Goal: Task Accomplishment & Management: Manage account settings

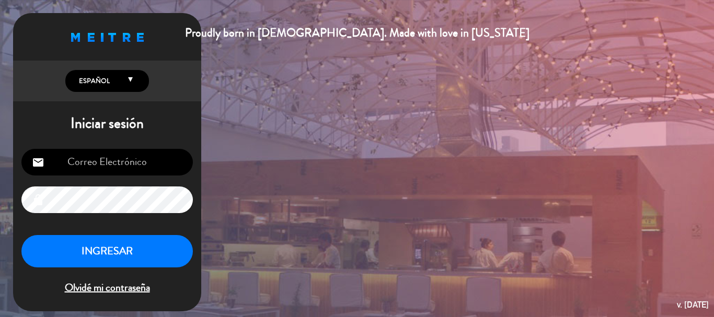
scroll to position [179, 0]
type input "[EMAIL_ADDRESS][DOMAIN_NAME]"
click at [145, 254] on button "INGRESAR" at bounding box center [106, 251] width 171 height 33
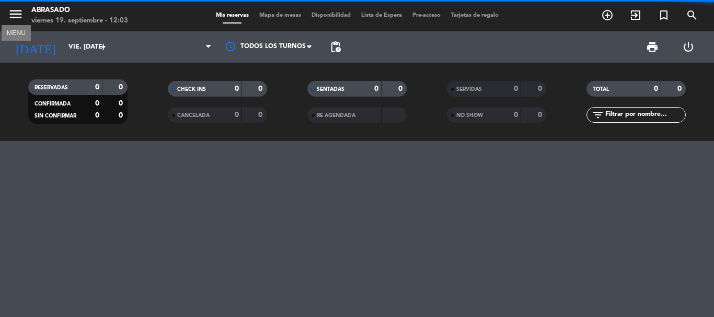
click at [17, 13] on icon "menu" at bounding box center [16, 14] width 16 height 16
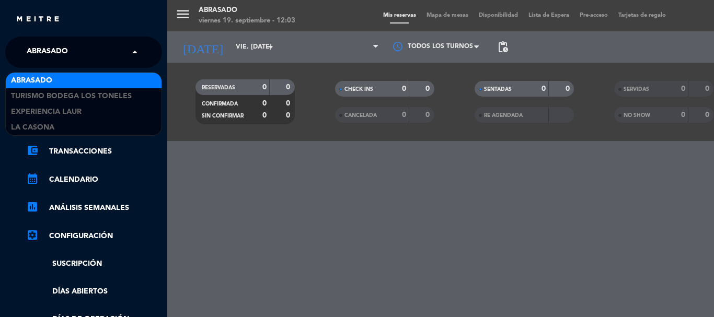
click at [64, 42] on span "Abrasado" at bounding box center [47, 52] width 41 height 22
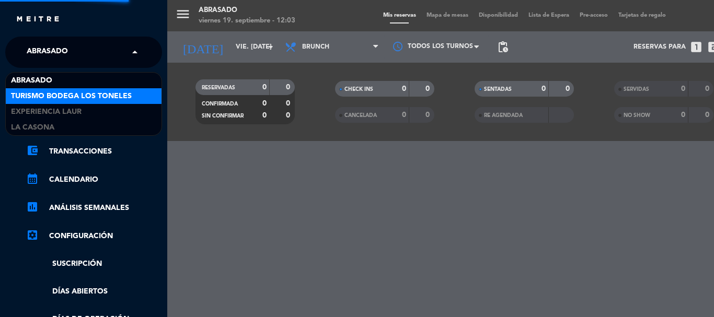
click at [54, 89] on div "Turismo Bodega Los Toneles" at bounding box center [84, 96] width 156 height 16
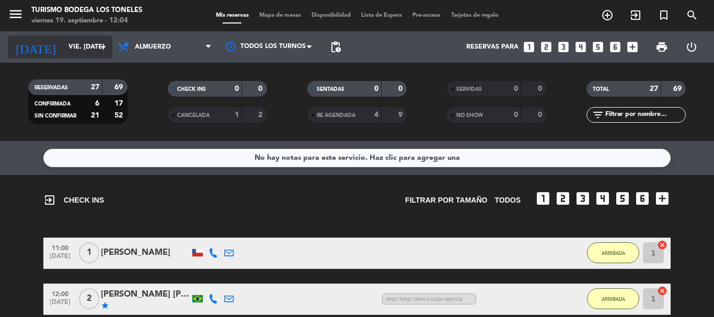
click at [65, 42] on input "vie. [DATE]" at bounding box center [107, 47] width 88 height 18
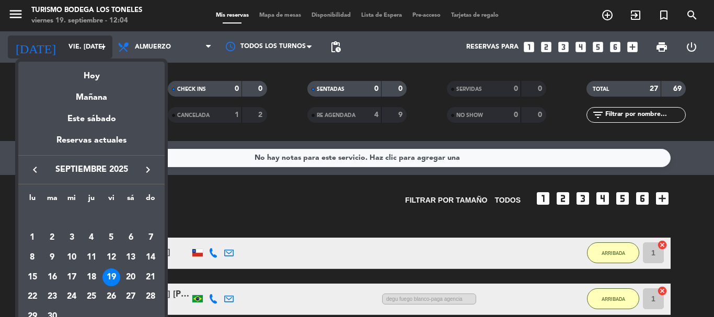
click at [65, 42] on div at bounding box center [357, 158] width 714 height 317
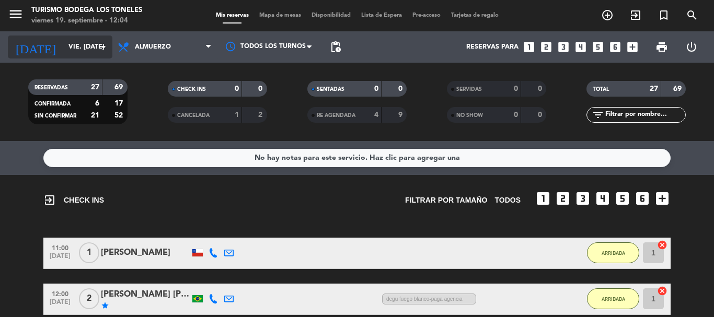
click at [83, 45] on input "vie. [DATE]" at bounding box center [107, 47] width 88 height 18
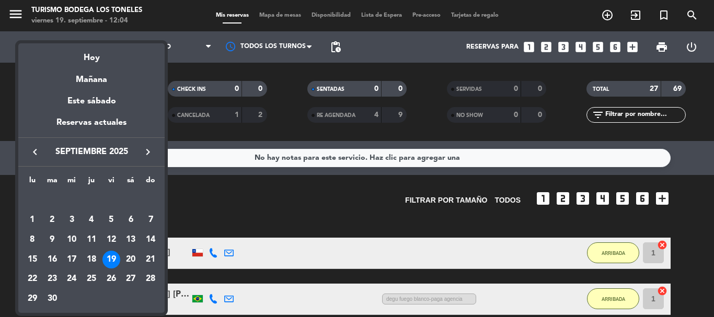
click at [289, 211] on div at bounding box center [357, 158] width 714 height 317
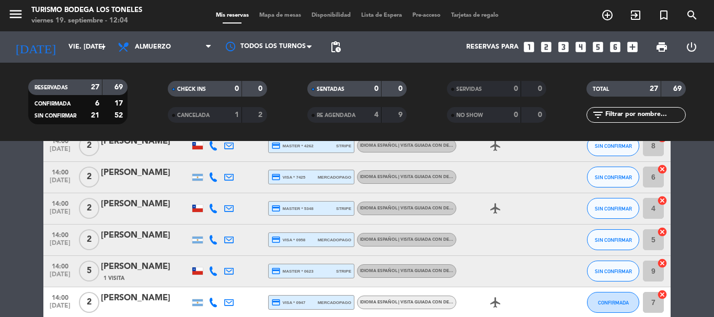
scroll to position [470, 0]
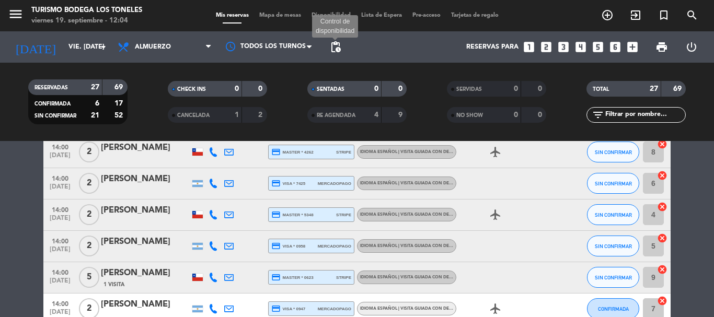
click at [334, 48] on span "pending_actions" at bounding box center [335, 47] width 13 height 13
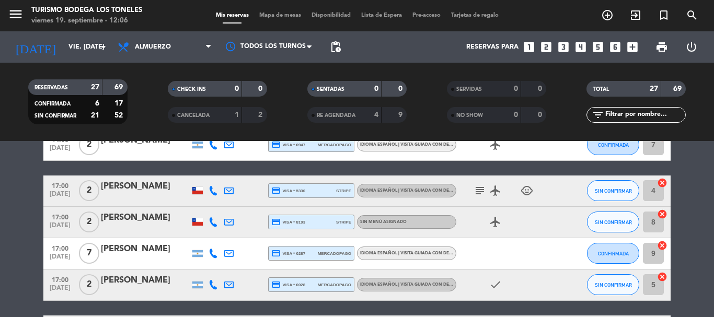
scroll to position [627, 0]
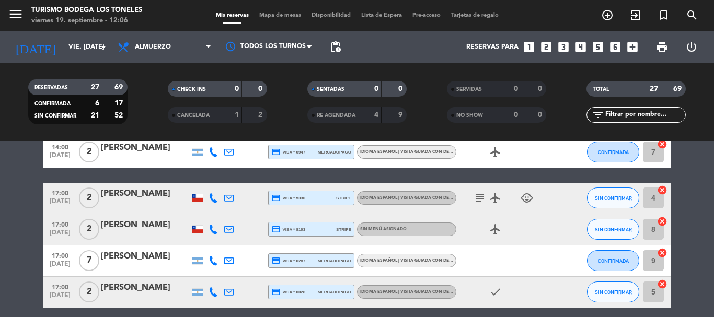
click at [484, 201] on icon "subject" at bounding box center [479, 198] width 13 height 13
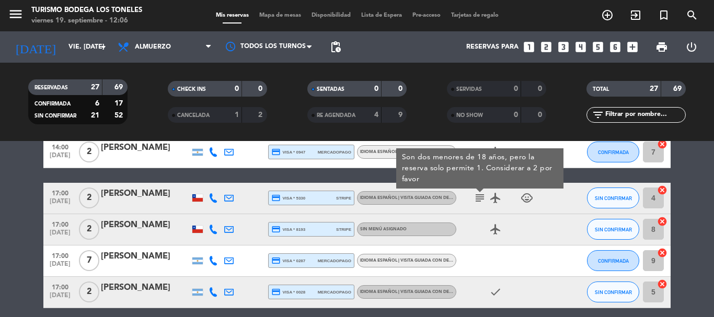
click at [481, 198] on icon "subject" at bounding box center [479, 198] width 13 height 13
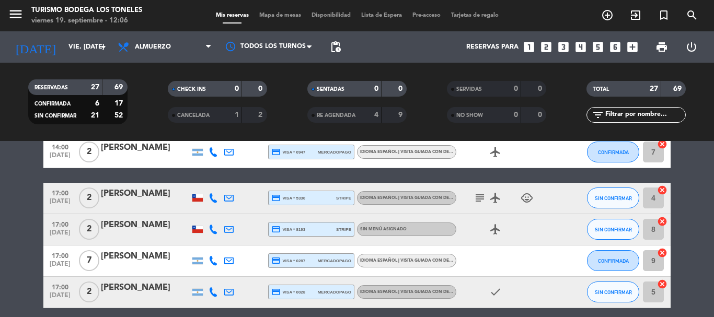
click at [211, 229] on icon at bounding box center [212, 229] width 9 height 9
click at [160, 230] on div "[PERSON_NAME]" at bounding box center [145, 225] width 89 height 14
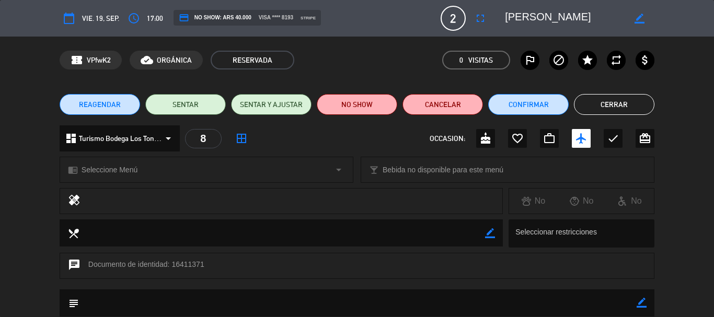
click at [588, 102] on button "Cerrar" at bounding box center [614, 104] width 80 height 21
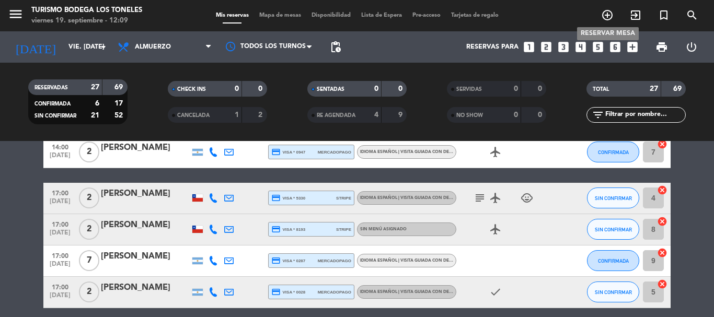
click at [609, 13] on icon "add_circle_outline" at bounding box center [607, 15] width 13 height 13
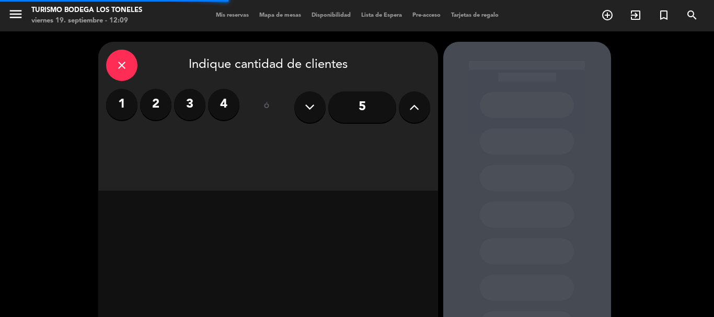
click at [148, 112] on label "2" at bounding box center [155, 104] width 31 height 31
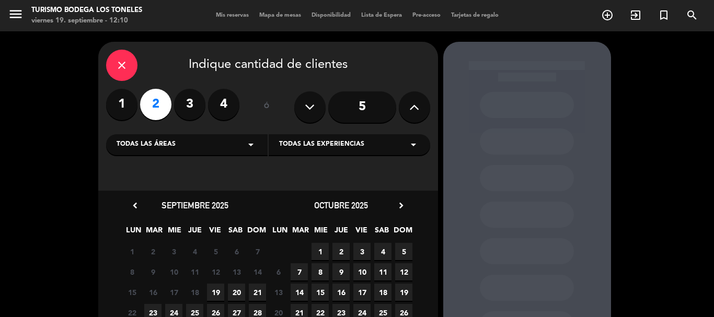
click at [217, 289] on span "19" at bounding box center [215, 292] width 17 height 17
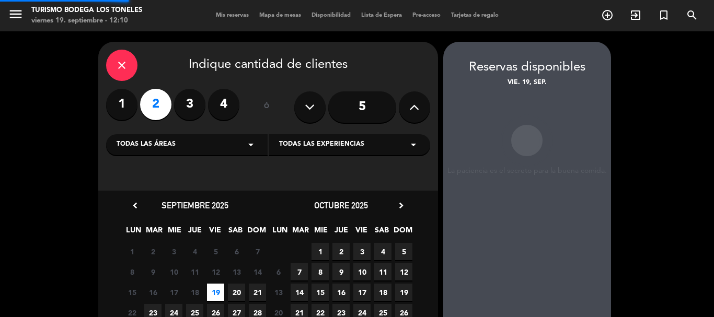
scroll to position [42, 0]
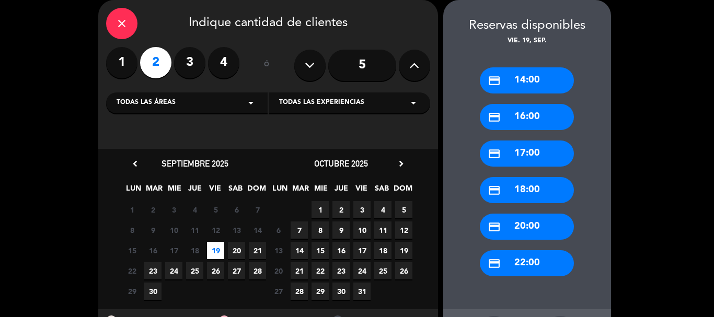
click at [532, 77] on div "credit_card 14:00" at bounding box center [527, 80] width 94 height 26
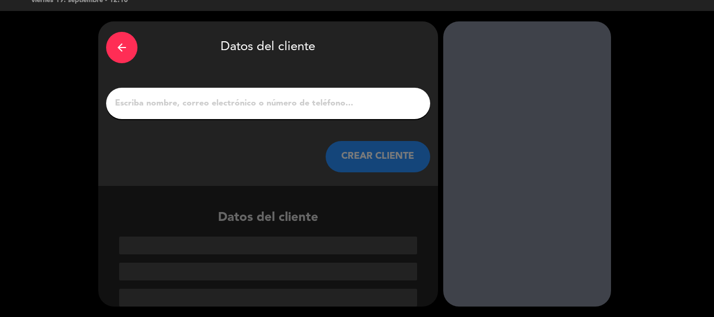
scroll to position [20, 0]
paste input "[PERSON_NAME]"
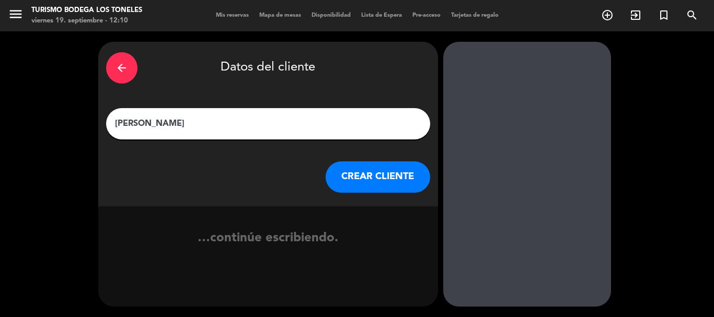
scroll to position [0, 0]
type input "[PERSON_NAME]"
click at [357, 165] on button "CREAR CLIENTE" at bounding box center [377, 176] width 104 height 31
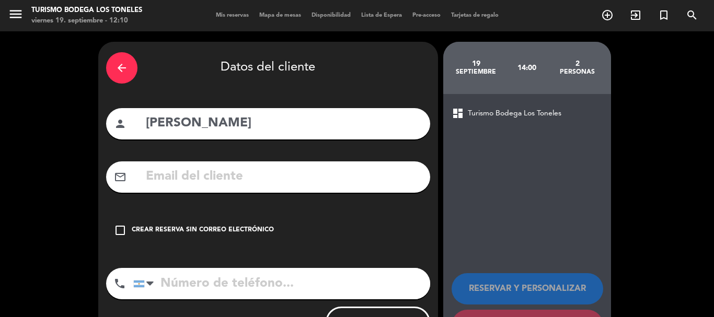
drag, startPoint x: 216, startPoint y: 223, endPoint x: 307, endPoint y: 227, distance: 91.5
click at [216, 223] on div "check_box_outline_blank Crear reserva sin correo electrónico" at bounding box center [268, 230] width 324 height 31
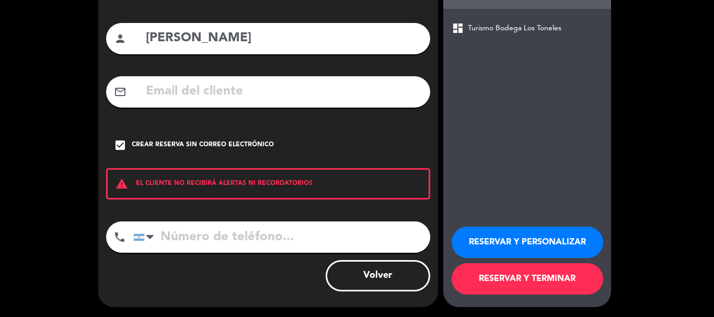
scroll to position [86, 0]
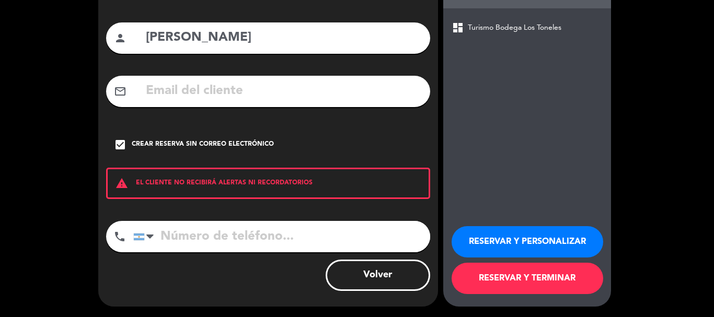
click at [502, 236] on button "RESERVAR Y PERSONALIZAR" at bounding box center [527, 241] width 152 height 31
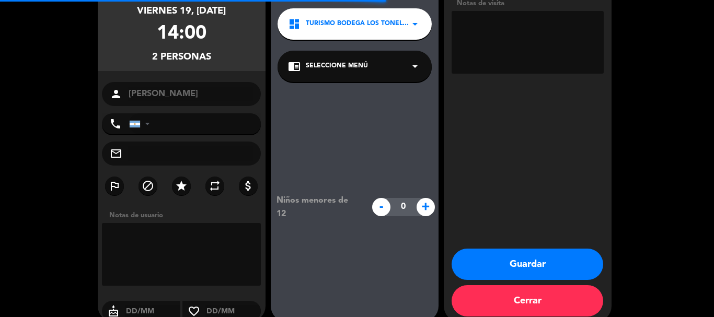
scroll to position [42, 0]
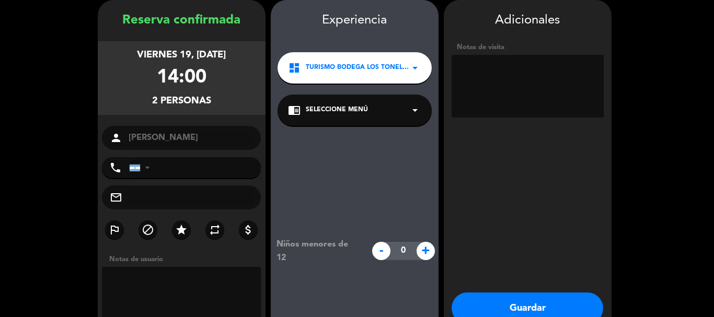
click at [494, 300] on button "Guardar" at bounding box center [527, 308] width 152 height 31
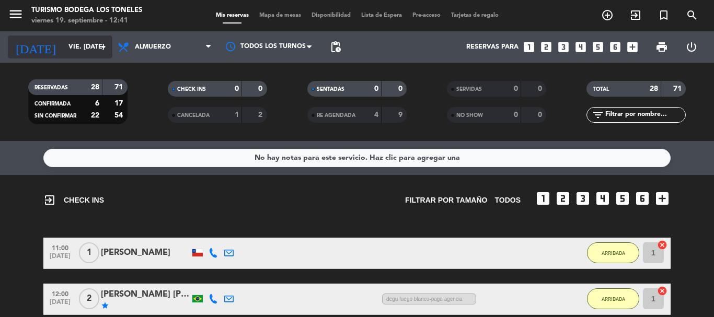
click at [63, 45] on input "vie. [DATE]" at bounding box center [107, 47] width 88 height 18
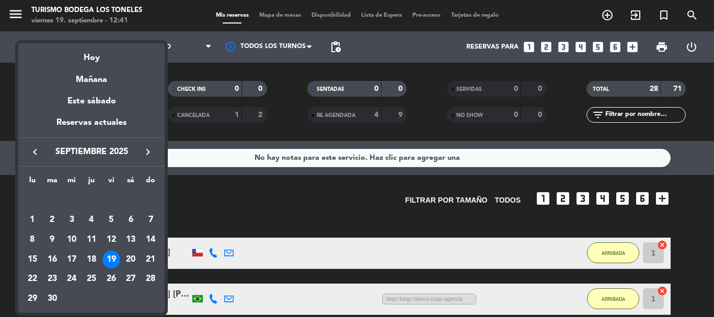
click at [113, 280] on div "26" at bounding box center [111, 280] width 18 height 18
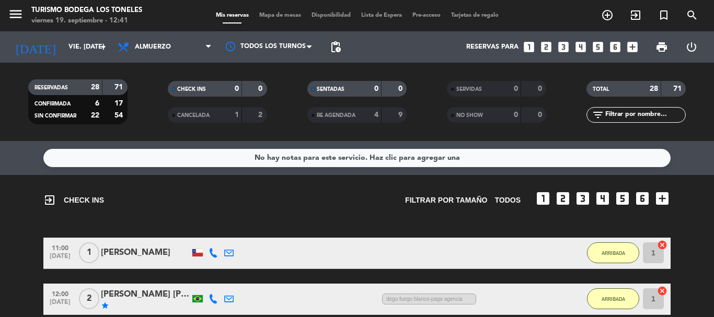
type input "vie. [DATE]"
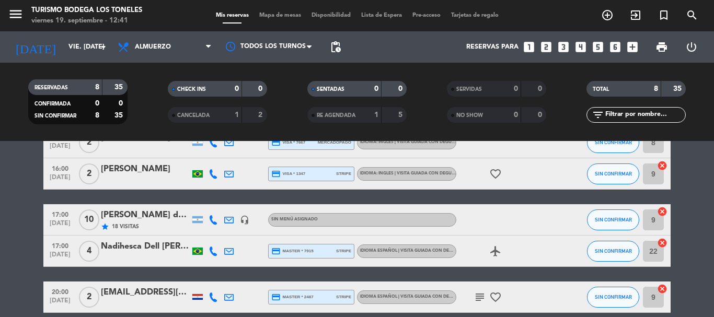
scroll to position [209, 0]
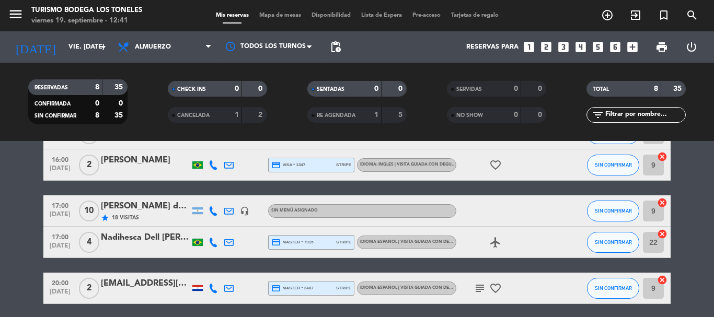
click at [167, 209] on div "[PERSON_NAME] dos [PERSON_NAME] / Suntrip" at bounding box center [145, 207] width 89 height 14
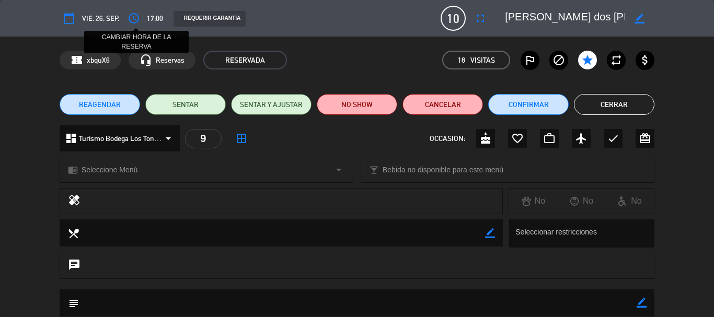
click at [130, 15] on icon "access_time" at bounding box center [133, 18] width 13 height 13
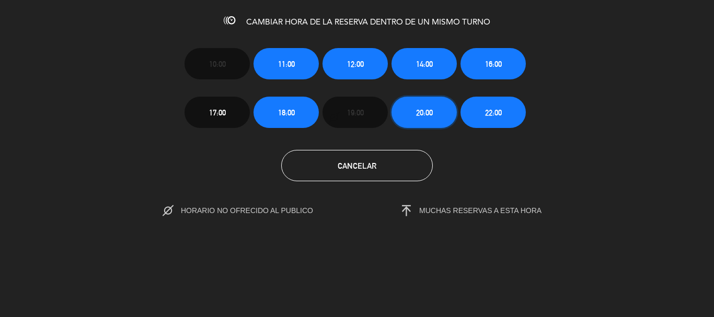
click at [444, 108] on button "20:00" at bounding box center [423, 112] width 65 height 31
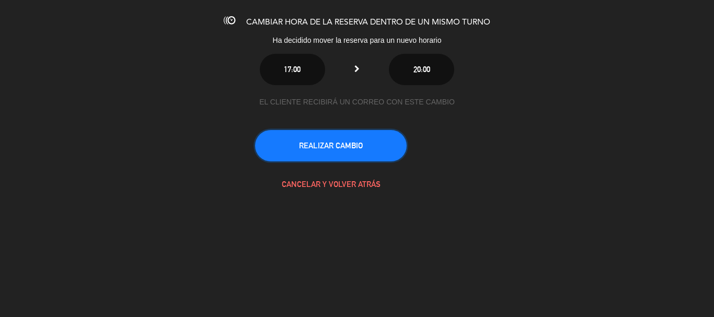
click at [372, 145] on button "REALIZAR CAMBIO" at bounding box center [331, 145] width 152 height 31
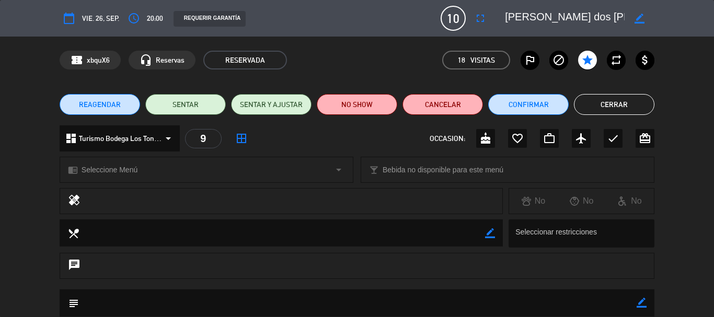
click at [555, 21] on textarea at bounding box center [565, 18] width 120 height 19
type textarea "[PERSON_NAME]"
click at [555, 21] on textarea at bounding box center [565, 18] width 120 height 19
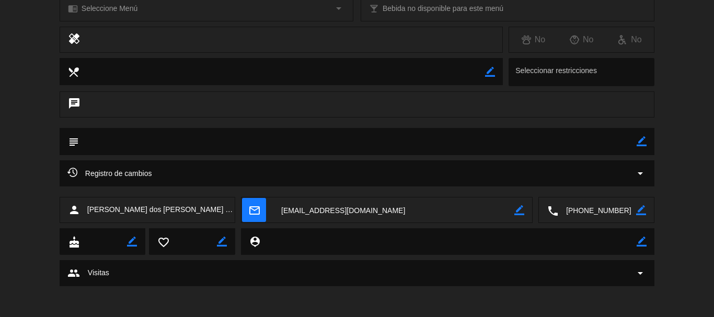
scroll to position [162, 0]
click at [328, 208] on textarea at bounding box center [393, 210] width 241 height 26
click at [584, 211] on textarea at bounding box center [597, 210] width 78 height 26
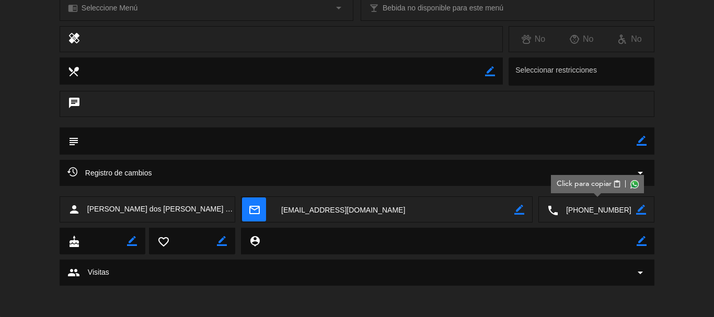
click at [582, 183] on span "Click para copiar" at bounding box center [583, 184] width 55 height 11
